Goal: Task Accomplishment & Management: Use online tool/utility

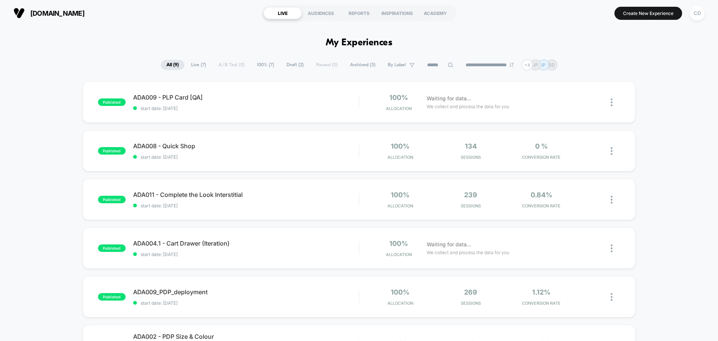
click at [18, 13] on img at bounding box center [18, 12] width 11 height 11
click at [694, 13] on div "CD" at bounding box center [697, 13] width 15 height 15
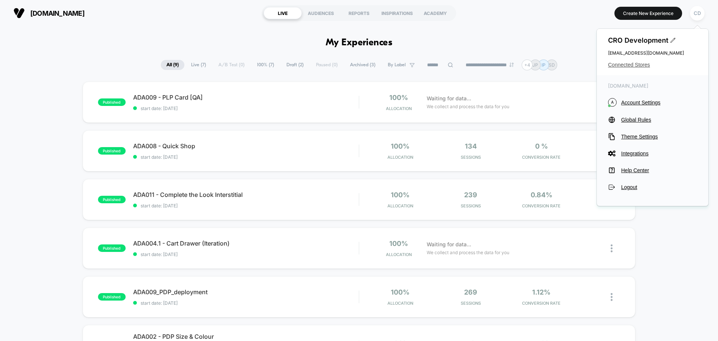
click at [637, 65] on span "Connected Stores" at bounding box center [652, 65] width 89 height 6
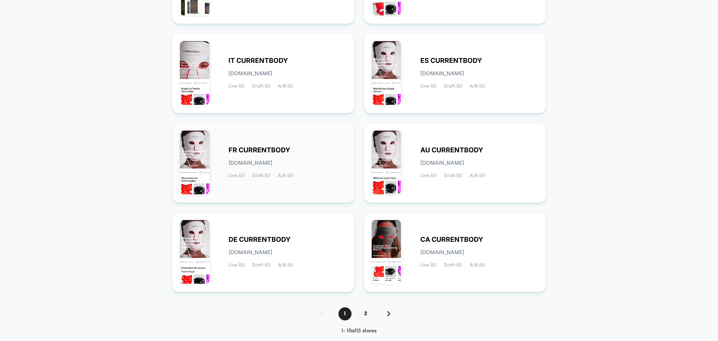
scroll to position [258, 0]
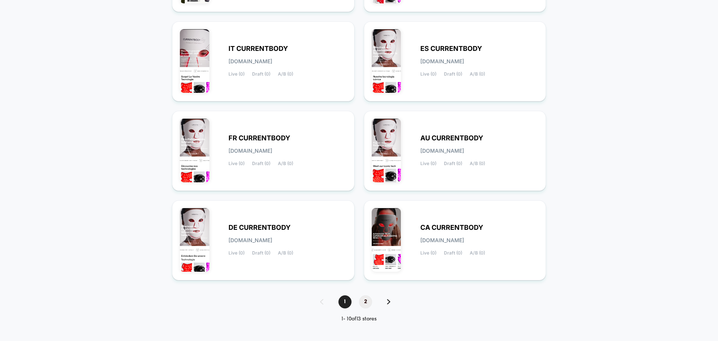
click at [365, 301] on span "2" at bounding box center [365, 301] width 13 height 13
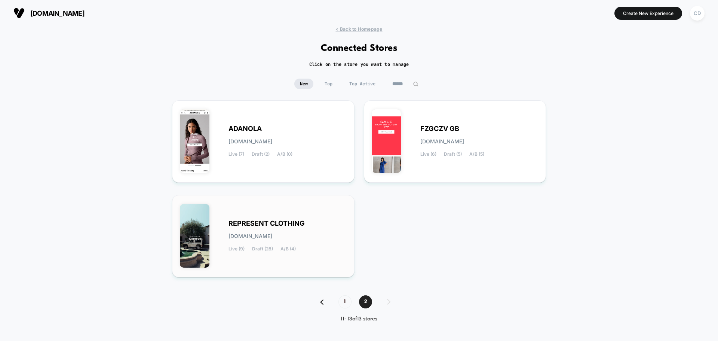
click at [308, 219] on div "REPRESENT CLOTHING [DOMAIN_NAME] Live (9) Draft (28) A/B (4)" at bounding box center [263, 236] width 167 height 67
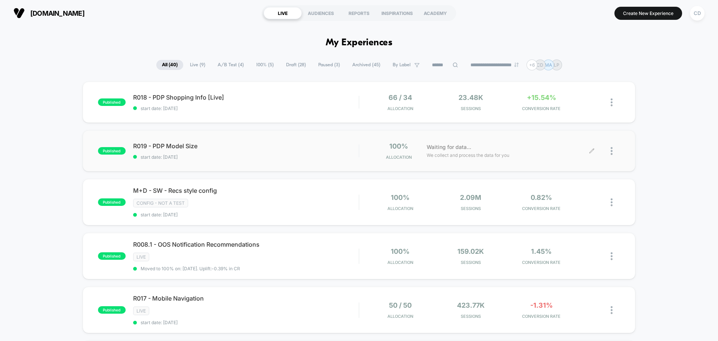
click at [591, 150] on icon at bounding box center [592, 151] width 6 height 6
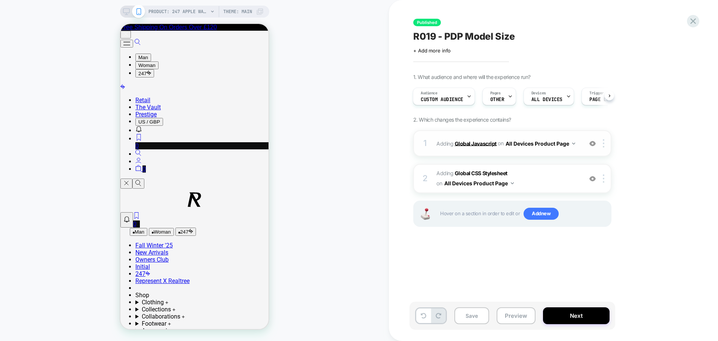
click at [475, 142] on b "Global Javascript" at bounding box center [476, 143] width 42 height 6
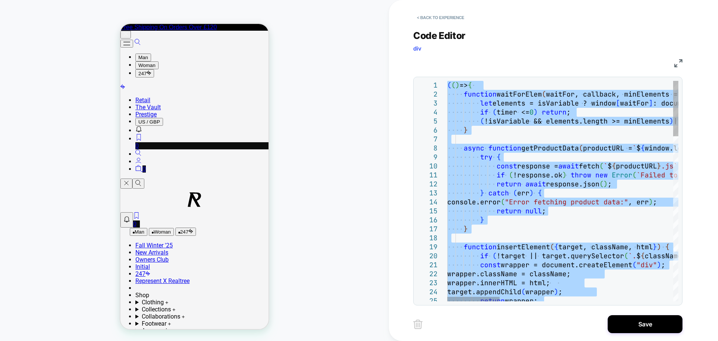
type textarea "**********"
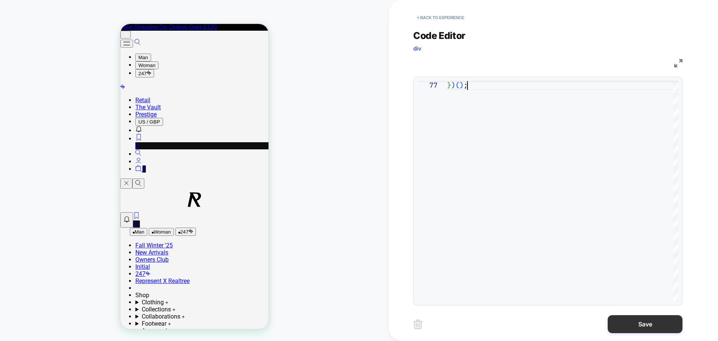
click at [643, 321] on button "Save" at bounding box center [645, 324] width 75 height 18
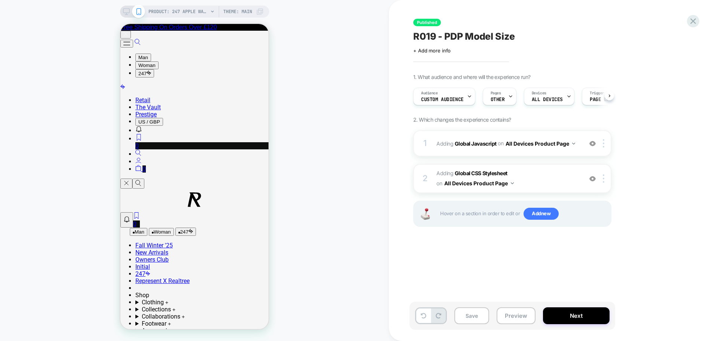
scroll to position [0, 0]
click at [566, 319] on button "Next" at bounding box center [576, 315] width 67 height 17
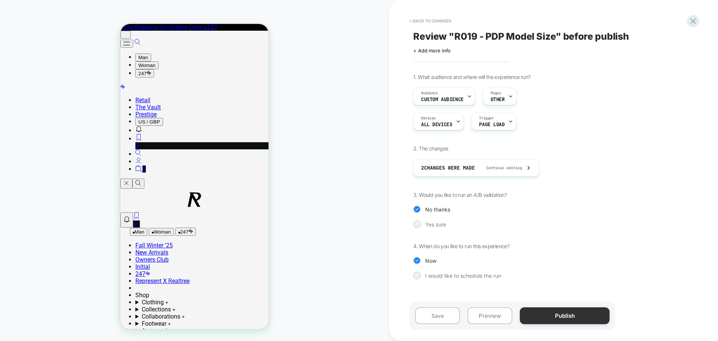
click at [559, 315] on button "Publish" at bounding box center [565, 315] width 90 height 17
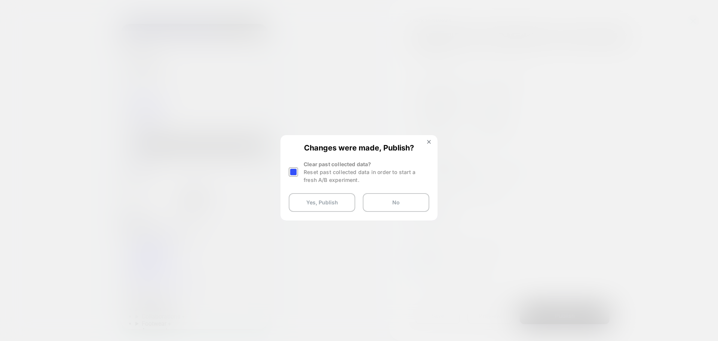
click at [292, 172] on div at bounding box center [293, 171] width 9 height 9
click at [309, 201] on button "Yes, Publish" at bounding box center [322, 202] width 67 height 19
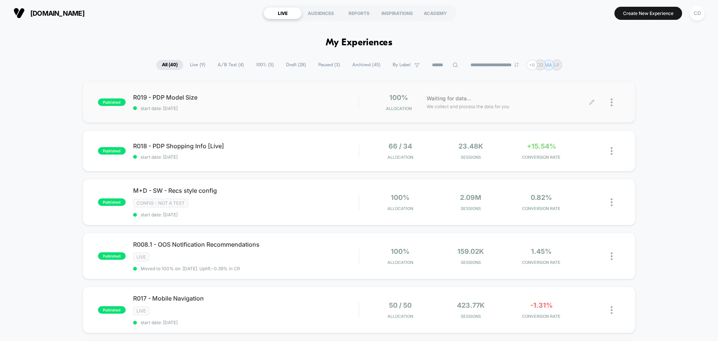
click at [591, 102] on icon at bounding box center [592, 102] width 6 height 6
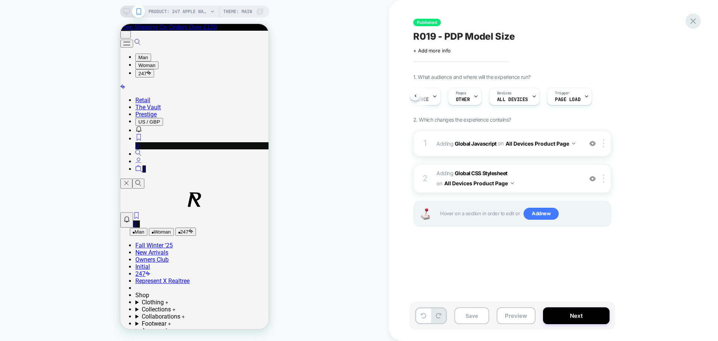
click at [695, 22] on icon at bounding box center [693, 21] width 6 height 6
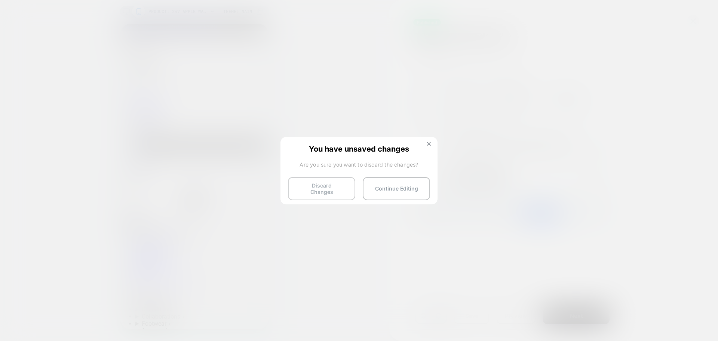
click at [337, 192] on button "Discard Changes" at bounding box center [321, 188] width 67 height 23
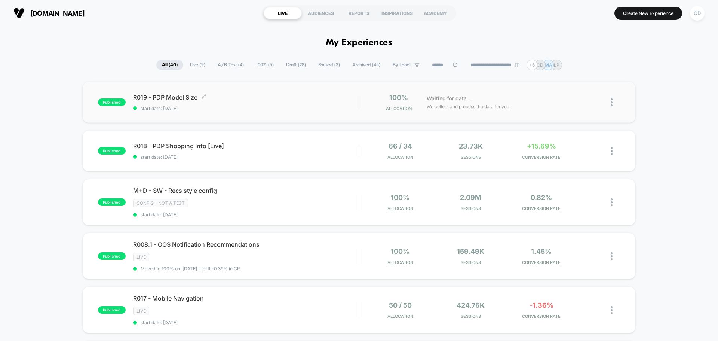
click at [289, 102] on div "R019 - PDP Model Size Click to edit experience details Click to edit experience…" at bounding box center [245, 102] width 225 height 18
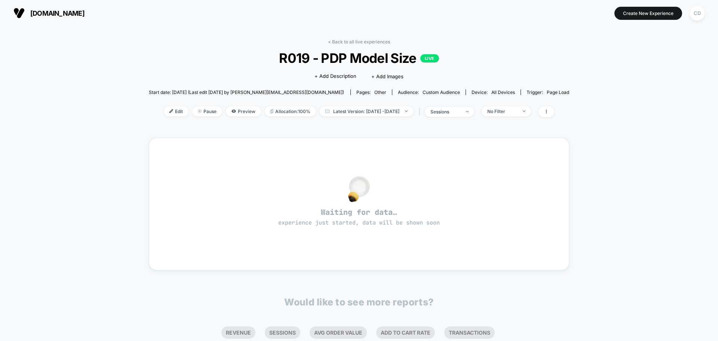
click at [168, 110] on span "Edit" at bounding box center [176, 111] width 25 height 10
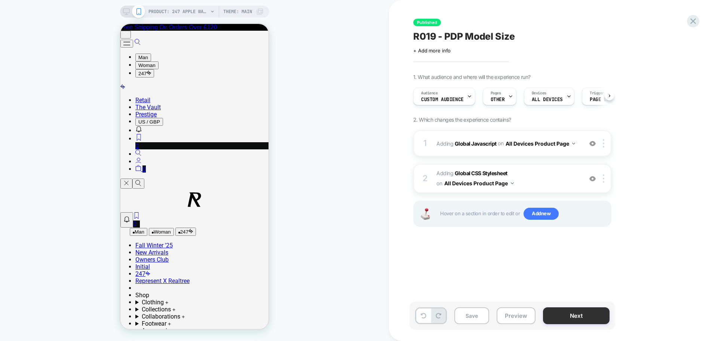
click at [563, 314] on button "Next" at bounding box center [576, 315] width 67 height 17
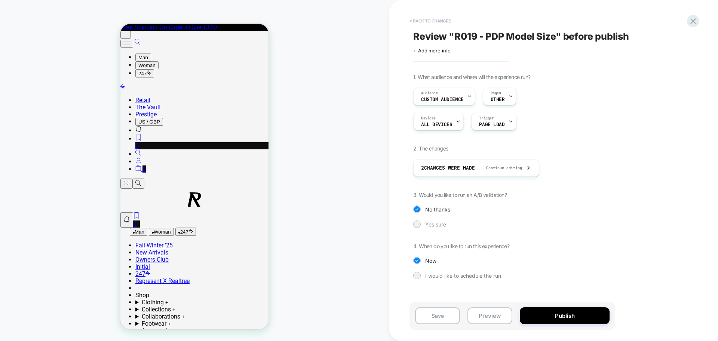
click at [437, 21] on button "< Back to changes" at bounding box center [430, 21] width 49 height 12
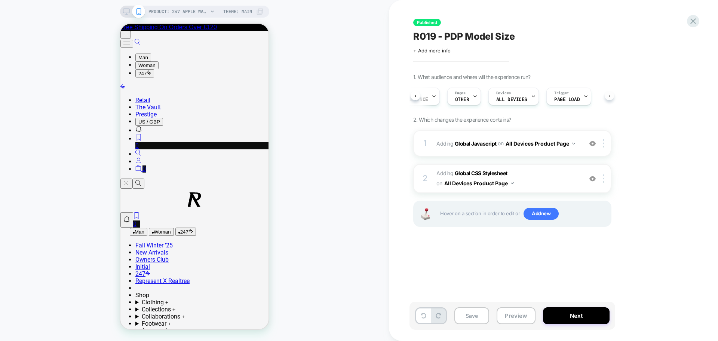
scroll to position [0, 36]
click at [584, 320] on button "Next" at bounding box center [576, 315] width 67 height 17
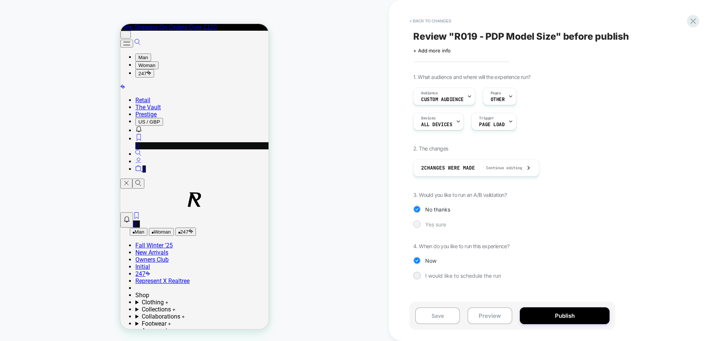
click at [424, 224] on div "Yes sure" at bounding box center [512, 223] width 198 height 7
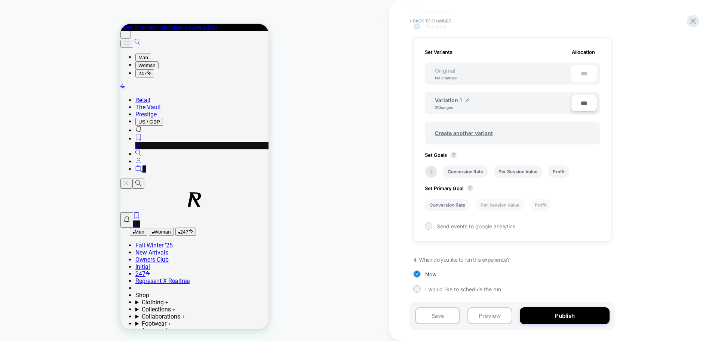
scroll to position [198, 0]
click at [431, 171] on icon at bounding box center [431, 171] width 4 height 4
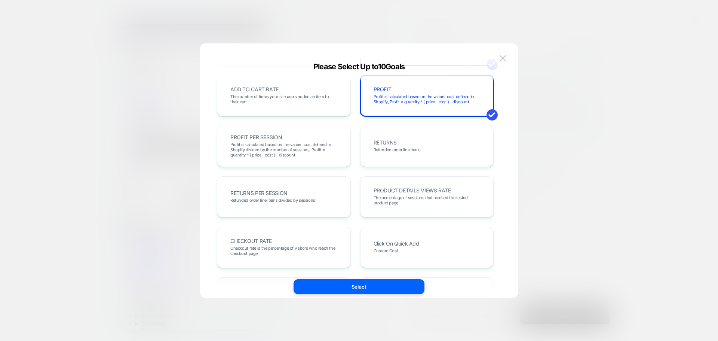
scroll to position [97, 0]
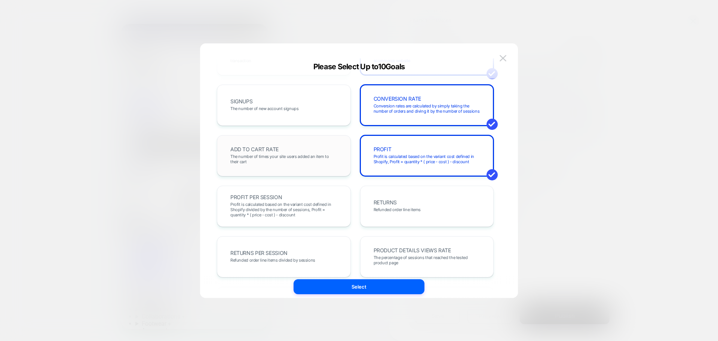
click at [273, 164] on span "The number of times your site users added an item to their cart" at bounding box center [283, 159] width 107 height 10
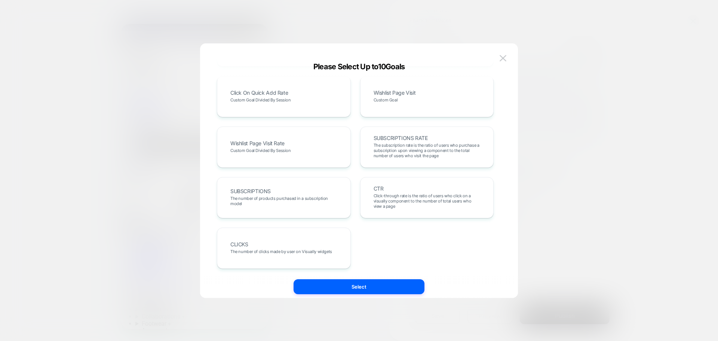
scroll to position [359, 0]
click at [335, 287] on button "Select" at bounding box center [359, 286] width 131 height 15
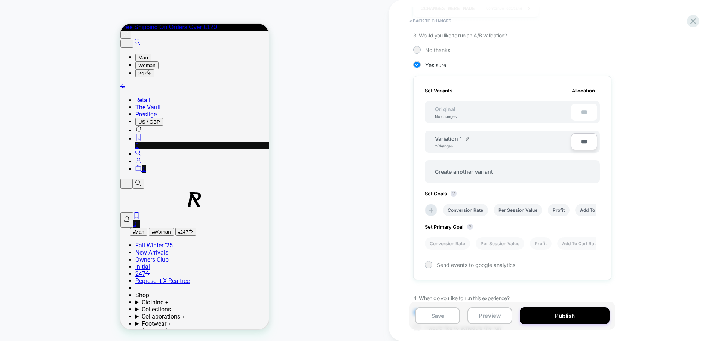
scroll to position [198, 0]
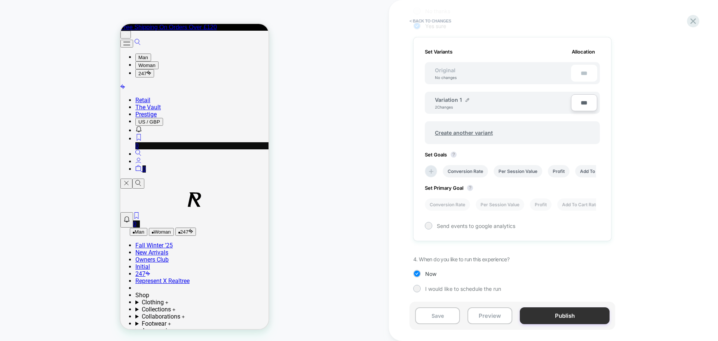
click at [554, 319] on button "Publish" at bounding box center [565, 315] width 90 height 17
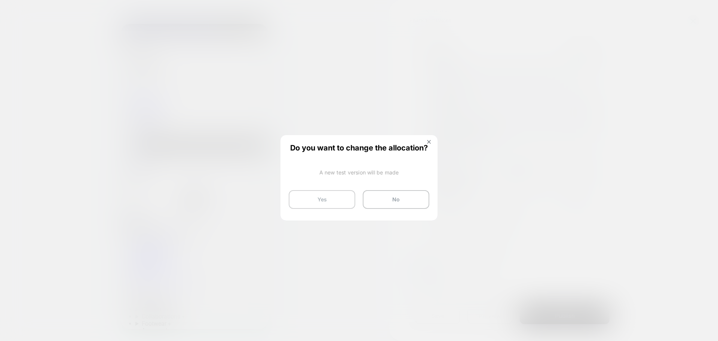
click at [335, 200] on button "Yes" at bounding box center [322, 199] width 67 height 19
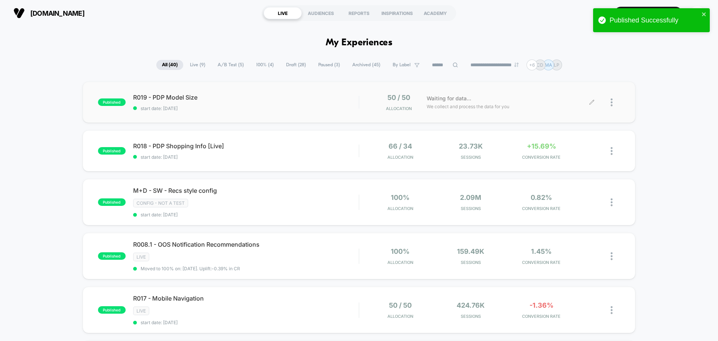
click at [593, 104] on icon at bounding box center [592, 102] width 6 height 6
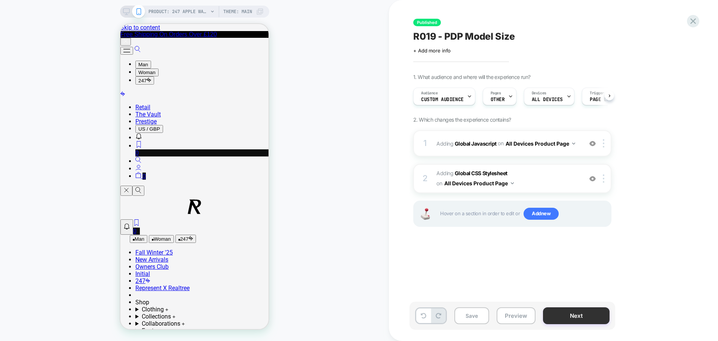
click at [571, 316] on button "Next" at bounding box center [576, 315] width 67 height 17
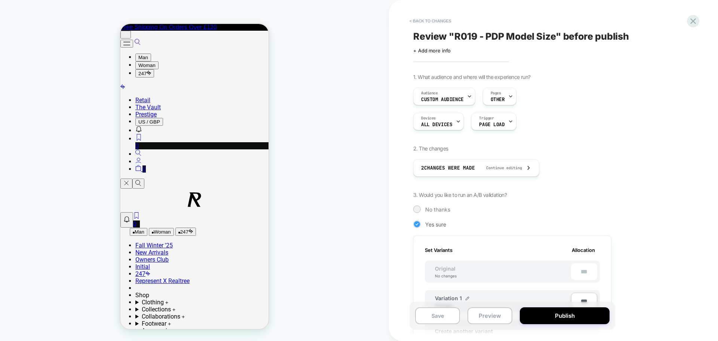
scroll to position [150, 0]
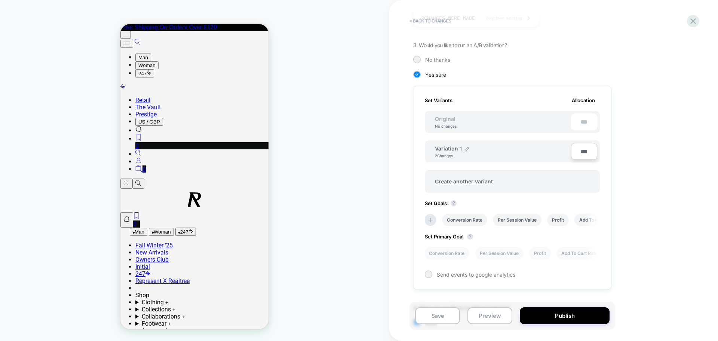
click at [583, 152] on input "***" at bounding box center [584, 151] width 26 height 17
type input "***"
type input "**"
type input "***"
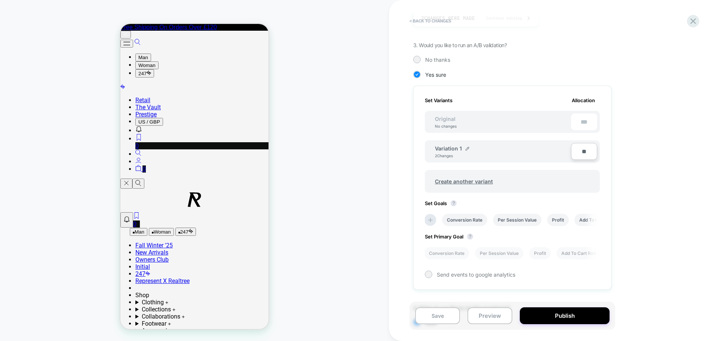
type input "***"
type input "**"
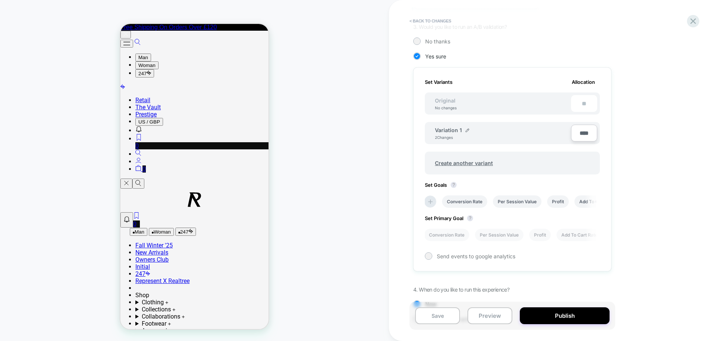
scroll to position [198, 0]
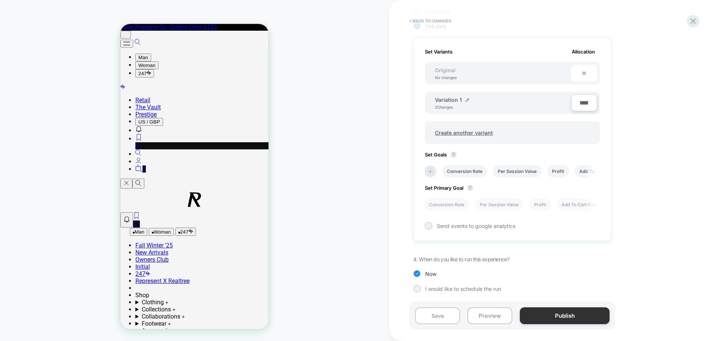
type input "****"
click at [562, 315] on button "Publish" at bounding box center [565, 315] width 90 height 17
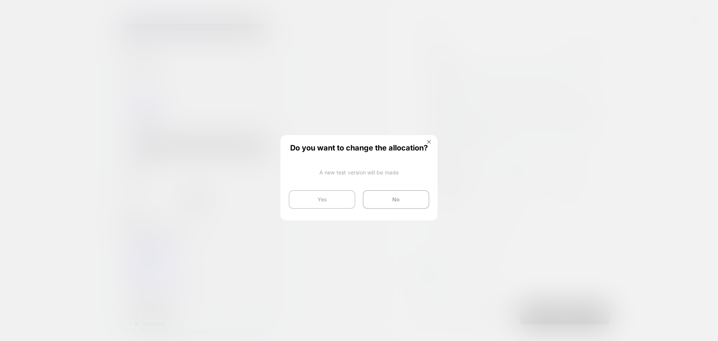
click at [321, 202] on button "Yes" at bounding box center [322, 199] width 67 height 19
